Goal: Task Accomplishment & Management: Complete application form

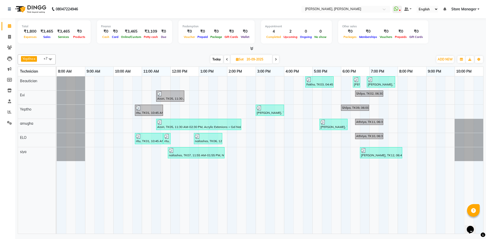
click at [213, 58] on span "Today" at bounding box center [217, 59] width 13 height 8
type input "04-10-2025"
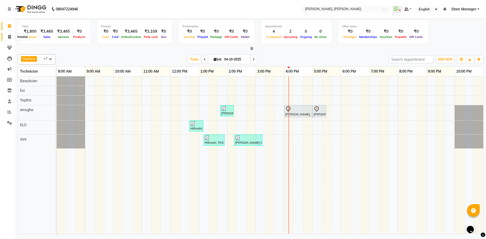
click at [12, 37] on span at bounding box center [9, 37] width 9 height 6
select select "service"
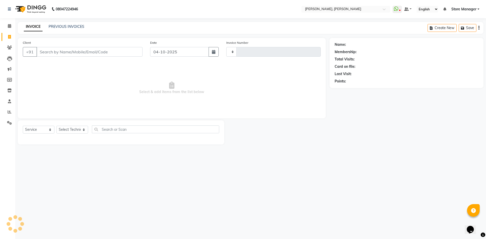
type input "1553"
select select "7173"
click at [70, 129] on select "Select Technician amugha Beautician ELO Evi MANAGER [PERSON_NAME] [PERSON_NAME]…" at bounding box center [72, 130] width 32 height 8
select select "61635"
click at [56, 126] on select "Select Technician amugha Beautician ELO Evi MANAGER [PERSON_NAME] [PERSON_NAME]…" at bounding box center [72, 130] width 32 height 8
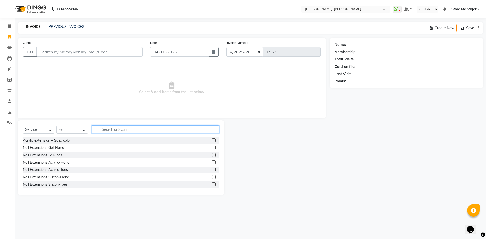
click at [118, 131] on input "text" at bounding box center [155, 130] width 127 height 8
type input "gel"
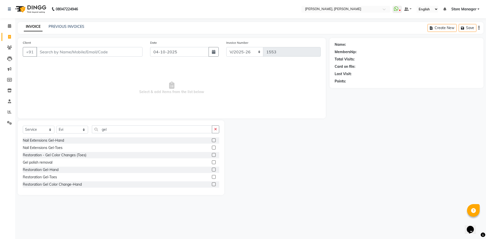
click at [212, 162] on label at bounding box center [214, 163] width 4 height 4
click at [212, 162] on input "checkbox" at bounding box center [213, 162] width 3 height 3
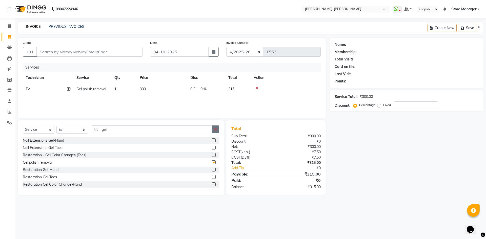
checkbox input "false"
click at [214, 131] on button "button" at bounding box center [215, 130] width 7 height 8
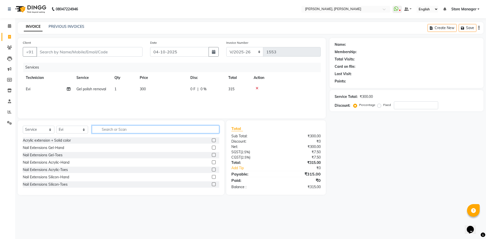
click at [180, 128] on input "text" at bounding box center [155, 130] width 127 height 8
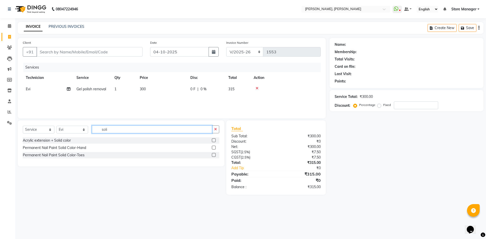
type input "soli"
click at [214, 148] on label at bounding box center [214, 148] width 4 height 4
click at [214, 148] on input "checkbox" at bounding box center [213, 147] width 3 height 3
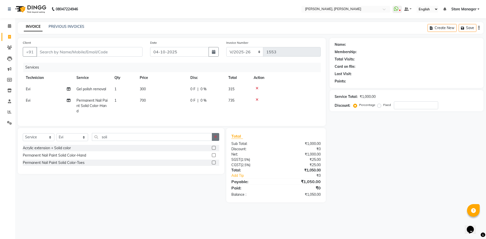
checkbox input "false"
click at [218, 140] on button "button" at bounding box center [215, 137] width 7 height 8
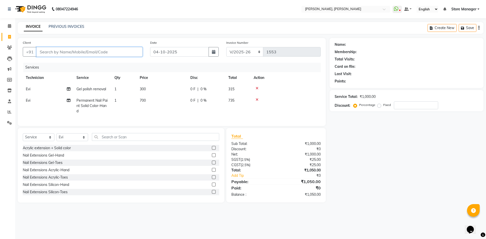
drag, startPoint x: 119, startPoint y: 49, endPoint x: 124, endPoint y: 47, distance: 6.1
click at [119, 49] on input "Client" at bounding box center [89, 52] width 106 height 10
type input "8"
type input "0"
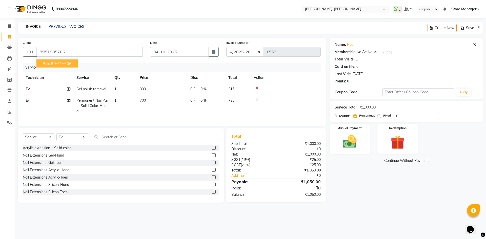
click at [50, 62] on span "rac" at bounding box center [46, 63] width 7 height 5
type input "89******06"
click at [476, 44] on icon at bounding box center [475, 45] width 4 height 4
select select "21"
select select "[DEMOGRAPHIC_DATA]"
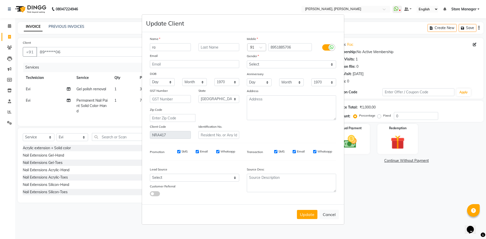
type input "r"
type input "reka"
click at [304, 216] on button "Update" at bounding box center [307, 214] width 21 height 9
select select
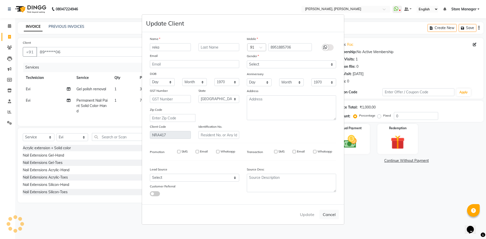
select select
select select "null"
select select
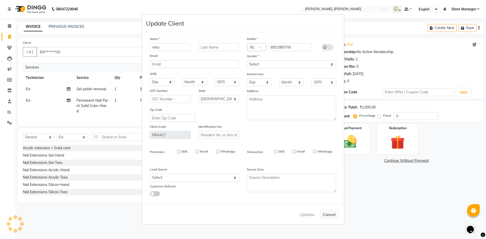
select select
checkbox input "false"
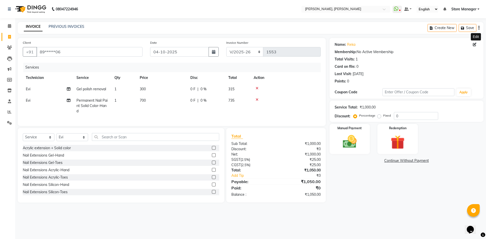
drag, startPoint x: 370, startPoint y: 22, endPoint x: 285, endPoint y: 51, distance: 90.4
click at [369, 22] on div "INVOICE PREVIOUS INVOICES Create New Save" at bounding box center [251, 28] width 466 height 12
click at [360, 143] on img at bounding box center [350, 142] width 24 height 17
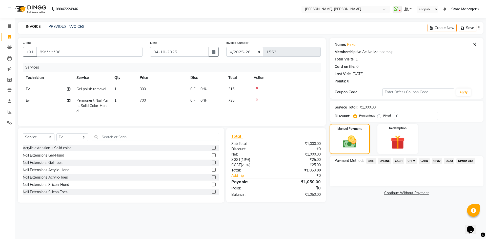
click at [385, 162] on span "ONLINE" at bounding box center [384, 161] width 13 height 6
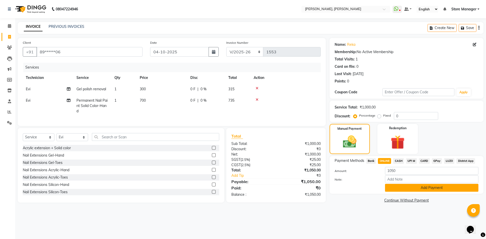
click at [407, 188] on button "Add Payment" at bounding box center [431, 188] width 93 height 8
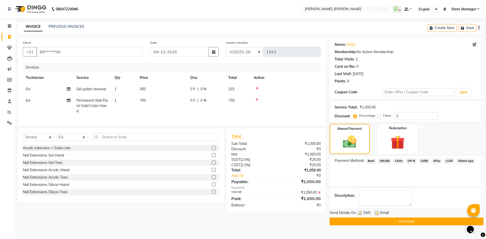
click at [375, 220] on button "Checkout" at bounding box center [407, 222] width 154 height 8
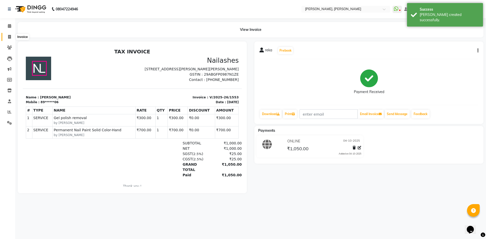
click at [9, 37] on icon at bounding box center [9, 37] width 3 height 4
select select "7173"
select select "service"
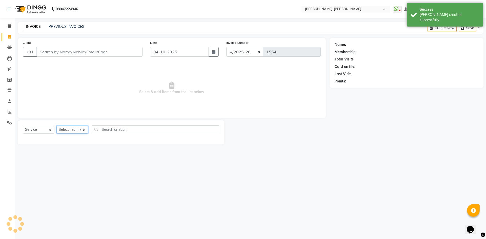
click at [66, 133] on select "Select Technician amugha Beautician ELO Evi MANAGER [PERSON_NAME] [PERSON_NAME]…" at bounding box center [72, 130] width 32 height 8
select select "61634"
click at [56, 126] on select "Select Technician amugha Beautician ELO Evi MANAGER [PERSON_NAME] [PERSON_NAME]…" at bounding box center [72, 130] width 32 height 8
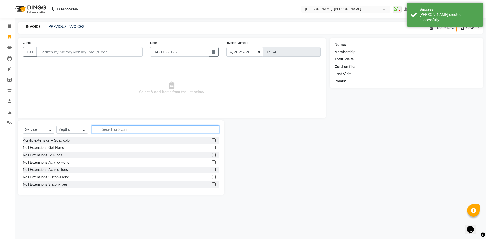
click at [127, 129] on input "text" at bounding box center [155, 130] width 127 height 8
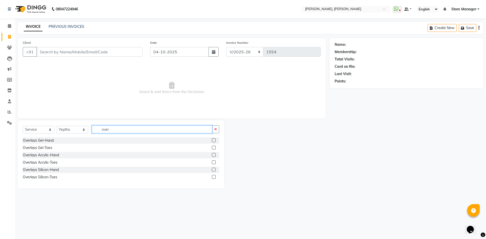
type input "over"
click at [213, 142] on label at bounding box center [214, 141] width 4 height 4
click at [213, 142] on input "checkbox" at bounding box center [213, 140] width 3 height 3
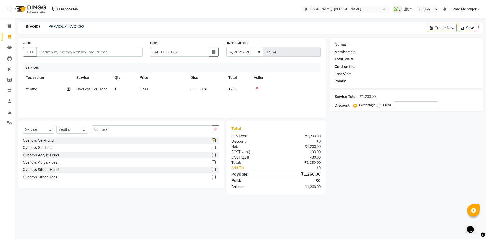
checkbox input "false"
click at [215, 128] on icon "button" at bounding box center [215, 130] width 3 height 4
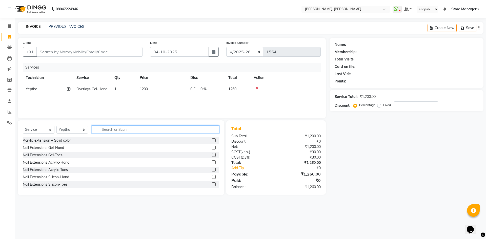
click at [133, 130] on input "text" at bounding box center [155, 130] width 127 height 8
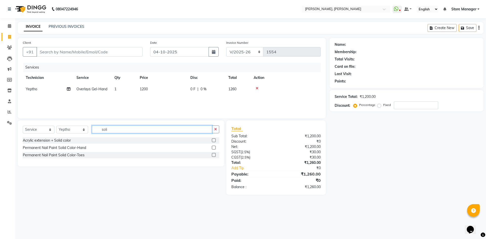
type input "soli"
click at [213, 149] on label at bounding box center [214, 148] width 4 height 4
click at [213, 149] on input "checkbox" at bounding box center [213, 147] width 3 height 3
checkbox input "true"
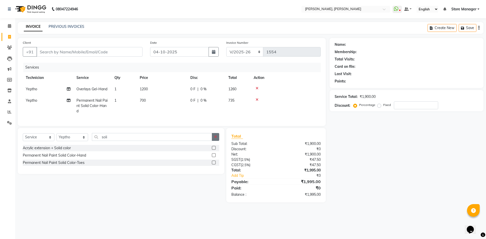
click at [217, 139] on icon "button" at bounding box center [215, 137] width 3 height 4
checkbox input "false"
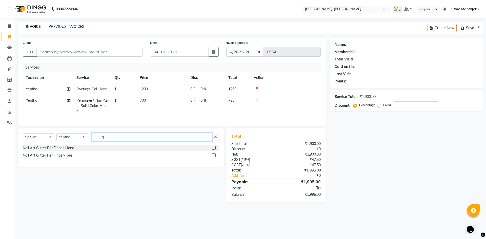
type input "gli"
click at [212, 150] on label at bounding box center [214, 148] width 4 height 4
click at [212, 150] on input "checkbox" at bounding box center [213, 148] width 3 height 3
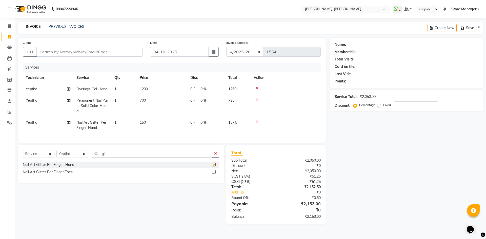
checkbox input "false"
drag, startPoint x: 150, startPoint y: 122, endPoint x: 147, endPoint y: 122, distance: 3.0
click at [147, 122] on td "150" at bounding box center [162, 125] width 51 height 17
select select "61634"
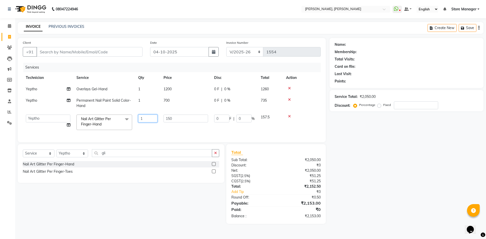
click at [143, 122] on input "1" at bounding box center [147, 119] width 19 height 8
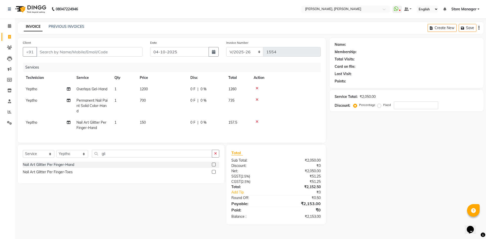
click at [170, 120] on td "150" at bounding box center [162, 125] width 51 height 17
select select "61634"
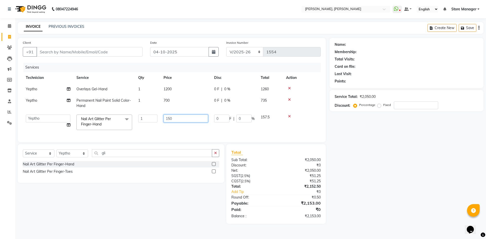
click at [167, 118] on input "150" at bounding box center [186, 119] width 45 height 8
type input "100"
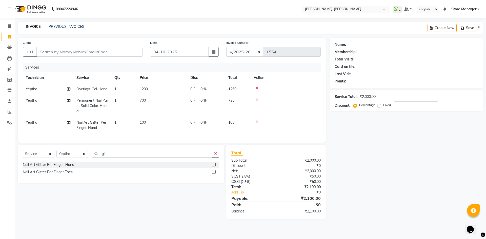
click at [126, 122] on td "1" at bounding box center [123, 125] width 25 height 17
select select "61634"
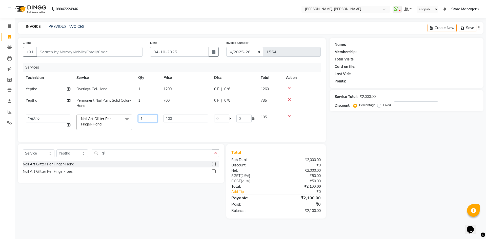
click at [147, 117] on input "1" at bounding box center [147, 119] width 19 height 8
type input "10"
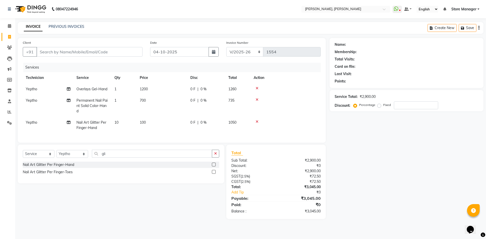
click at [340, 205] on div "Name: Membership: Total Visits: Card on file: Last Visit: Points: Service Total…" at bounding box center [409, 128] width 158 height 181
click at [77, 157] on select "Select Technician amugha Beautician ELO Evi MANAGER [PERSON_NAME] [PERSON_NAME]…" at bounding box center [72, 154] width 32 height 8
select select "90382"
click at [56, 154] on select "Select Technician amugha Beautician ELO Evi MANAGER [PERSON_NAME] [PERSON_NAME]…" at bounding box center [72, 154] width 32 height 8
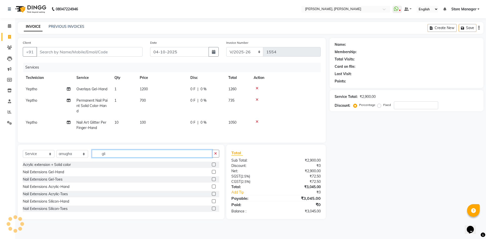
click at [130, 158] on input "gli" at bounding box center [152, 154] width 120 height 8
click at [131, 158] on input "gli" at bounding box center [152, 154] width 120 height 8
click at [130, 158] on input "gli" at bounding box center [152, 154] width 120 height 8
click at [114, 158] on input "gli" at bounding box center [152, 154] width 120 height 8
click at [104, 158] on input "gli" at bounding box center [152, 154] width 120 height 8
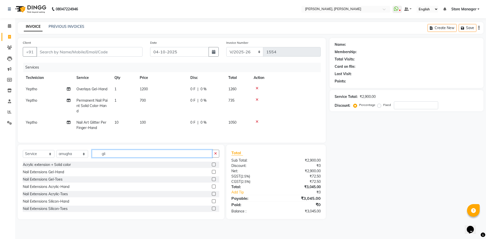
click at [104, 158] on input "gli" at bounding box center [152, 154] width 120 height 8
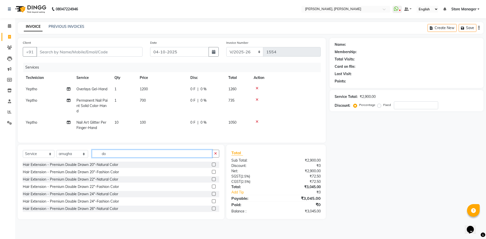
type input "d"
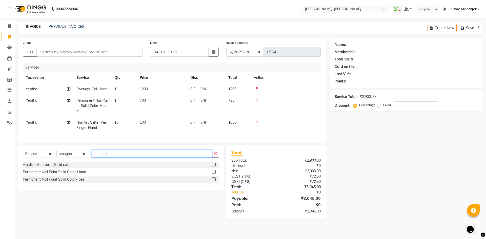
type input "soli"
click at [214, 174] on label at bounding box center [214, 172] width 4 height 4
click at [214, 174] on input "checkbox" at bounding box center [213, 172] width 3 height 3
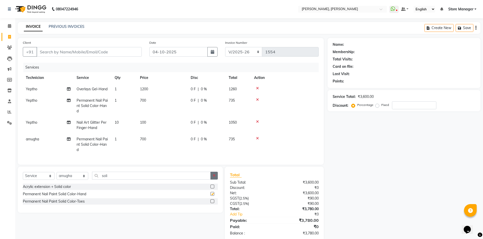
checkbox input "false"
click at [213, 178] on icon "button" at bounding box center [214, 176] width 3 height 4
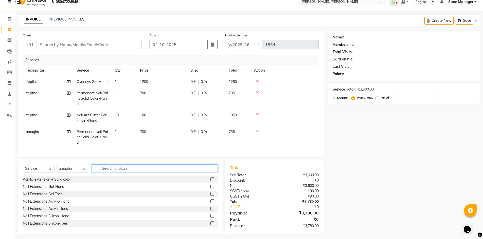
scroll to position [14, 0]
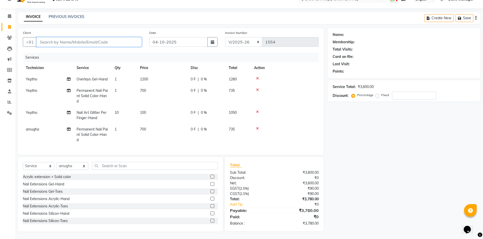
click at [127, 39] on input "Client" at bounding box center [88, 42] width 105 height 10
type input "9"
type input "0"
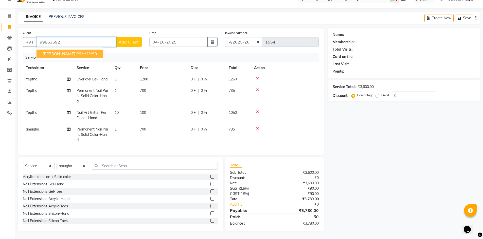
click at [76, 51] on ngb-highlight "99******90" at bounding box center [86, 53] width 21 height 5
type input "99******90"
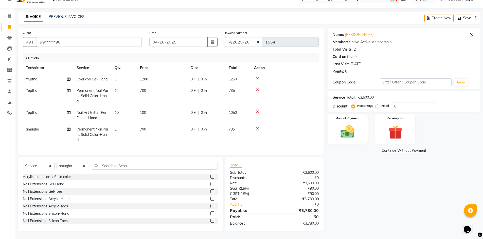
click at [141, 77] on span "1200" at bounding box center [144, 79] width 8 height 5
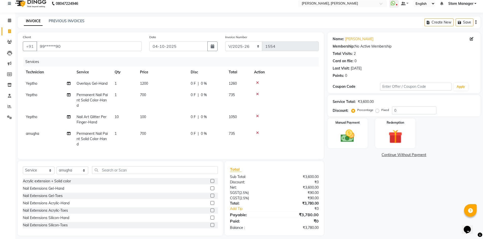
select select "61634"
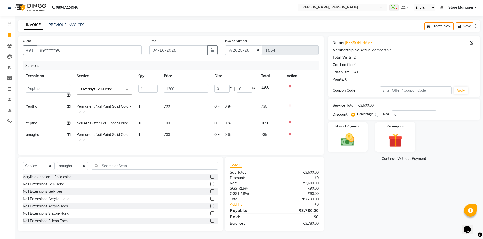
click at [376, 182] on div "Name: [PERSON_NAME] Membership: No Active Membership Total Visits: 2 Card on fi…" at bounding box center [405, 134] width 157 height 196
click at [346, 145] on div "Manual Payment" at bounding box center [347, 137] width 42 height 31
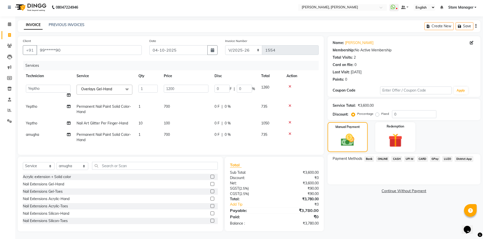
click at [396, 156] on span "CASH" at bounding box center [396, 159] width 11 height 6
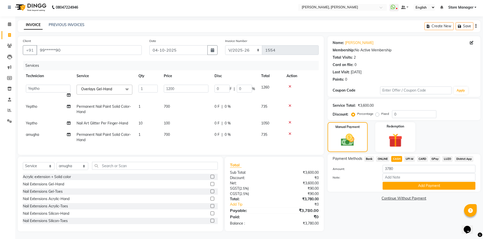
click at [381, 112] on label "Fixed" at bounding box center [385, 114] width 8 height 5
click at [377, 112] on input "Fixed" at bounding box center [378, 114] width 4 height 4
radio input "true"
click at [399, 111] on input "0" at bounding box center [414, 114] width 44 height 8
type input "2"
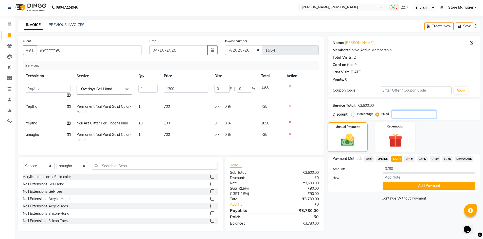
type input "0.67"
type input "0.06"
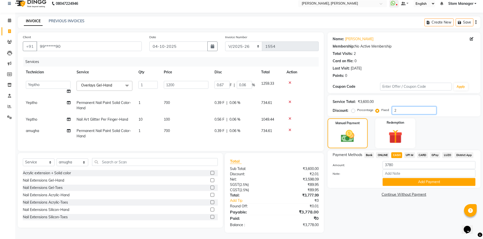
type input "28"
type input "9.33"
type input "0.78"
type input "280"
type input "93.33"
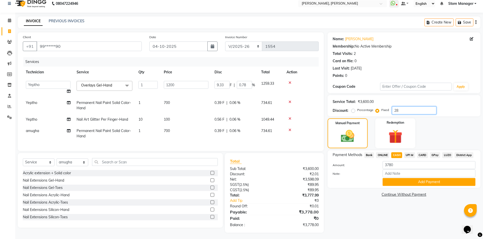
type input "7.78"
type input "28"
type input "9.33"
type input "0.78"
type input "2"
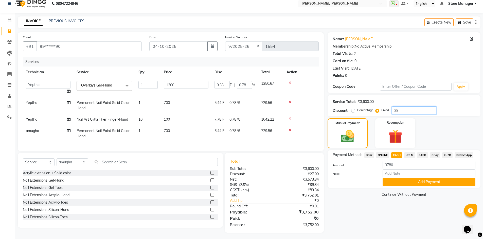
type input "0.67"
type input "0.06"
type input "0"
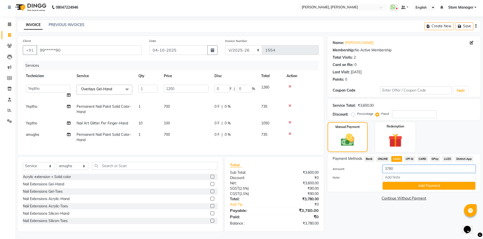
click at [390, 165] on input "3780" at bounding box center [428, 169] width 93 height 8
type input "3000"
click at [419, 182] on button "Add Payment" at bounding box center [428, 186] width 93 height 8
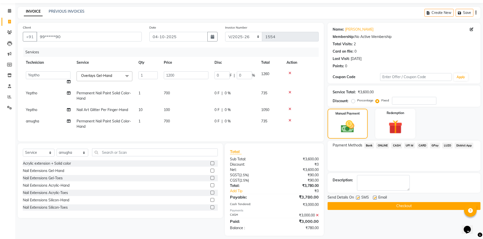
scroll to position [23, 0]
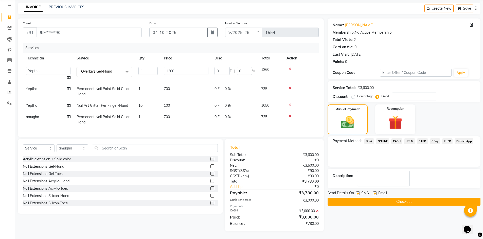
click at [382, 139] on span "ONLINE" at bounding box center [382, 142] width 13 height 6
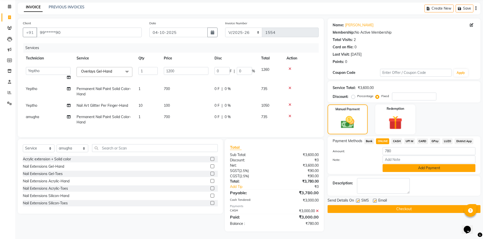
click at [404, 167] on button "Add Payment" at bounding box center [428, 168] width 93 height 8
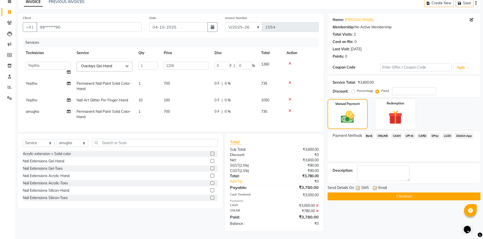
scroll to position [29, 0]
drag, startPoint x: 410, startPoint y: 192, endPoint x: 406, endPoint y: 195, distance: 4.9
click at [410, 193] on button "Checkout" at bounding box center [403, 197] width 153 height 8
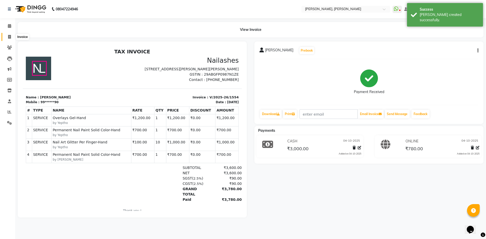
click at [8, 38] on icon at bounding box center [9, 37] width 3 height 4
select select "7173"
select select "service"
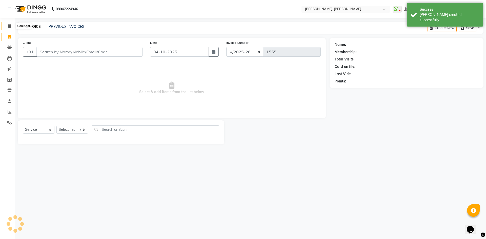
click at [9, 26] on icon at bounding box center [9, 26] width 3 height 4
